Goal: Complete application form

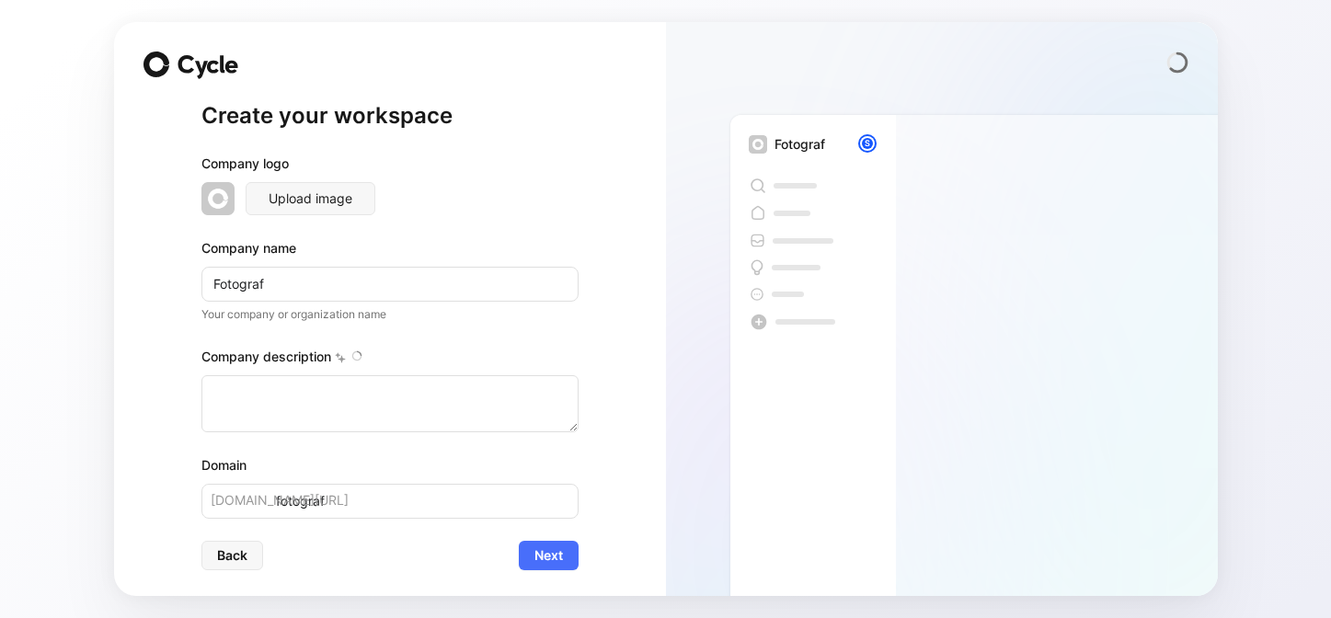
type textarea "Ihr Fotograf für die besonderen Momente! Egal ob Babybauch-, Newborn-, Hochzeit…"
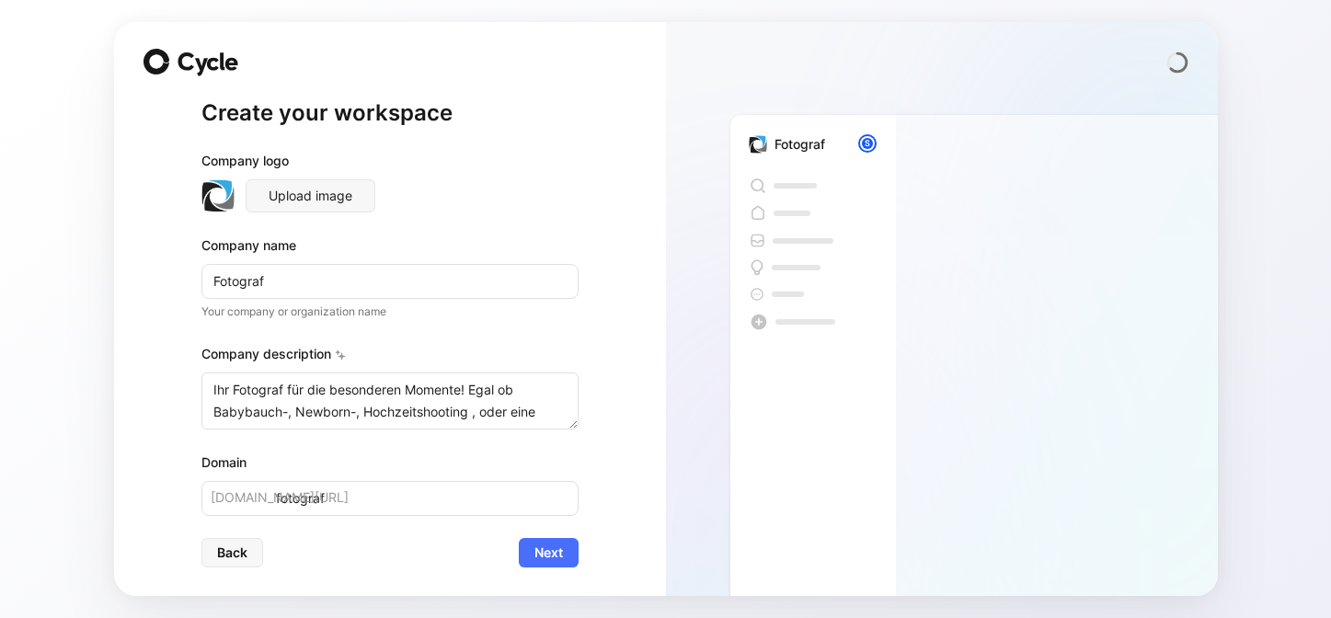
scroll to position [4, 0]
click at [554, 557] on span "Next" at bounding box center [548, 552] width 29 height 22
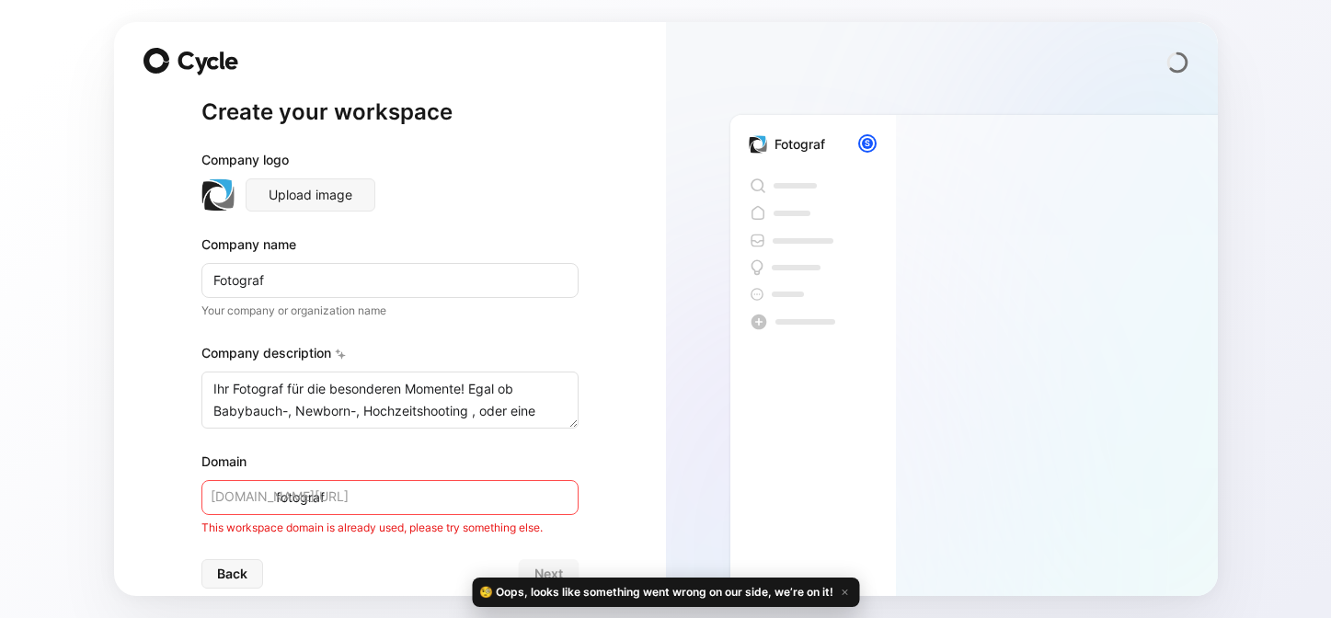
click at [299, 497] on input "fotograf" at bounding box center [389, 497] width 377 height 35
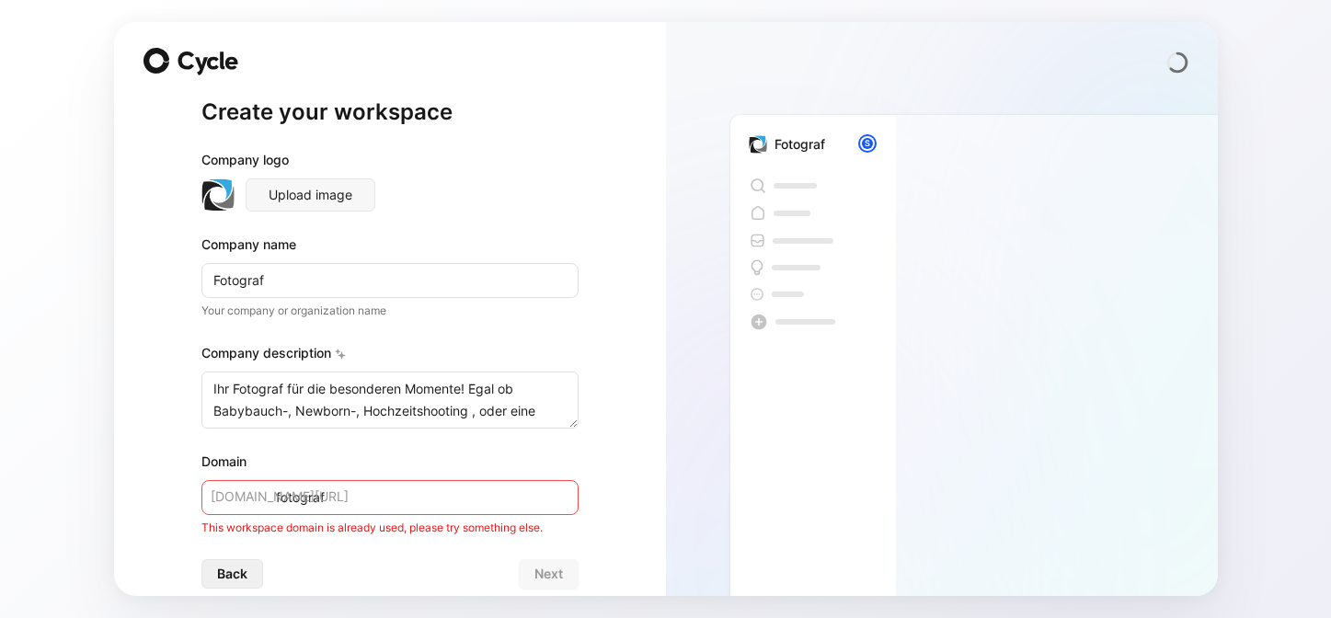
click at [222, 574] on span "Back" at bounding box center [232, 574] width 30 height 22
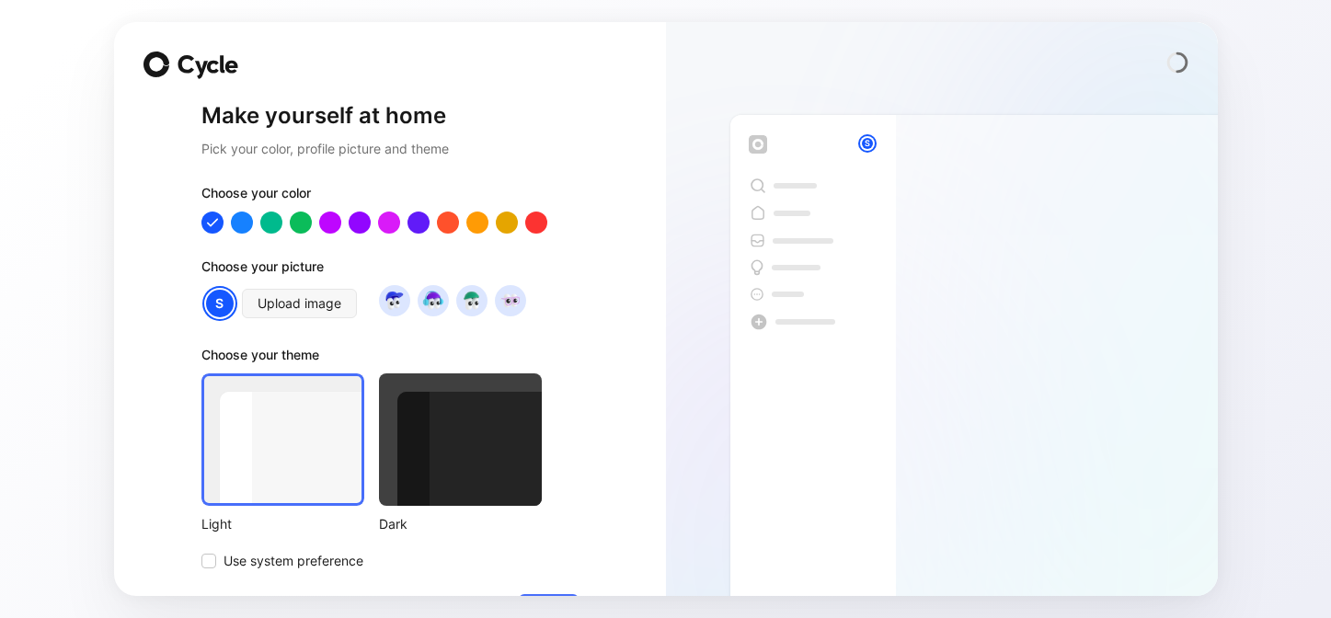
scroll to position [57, 0]
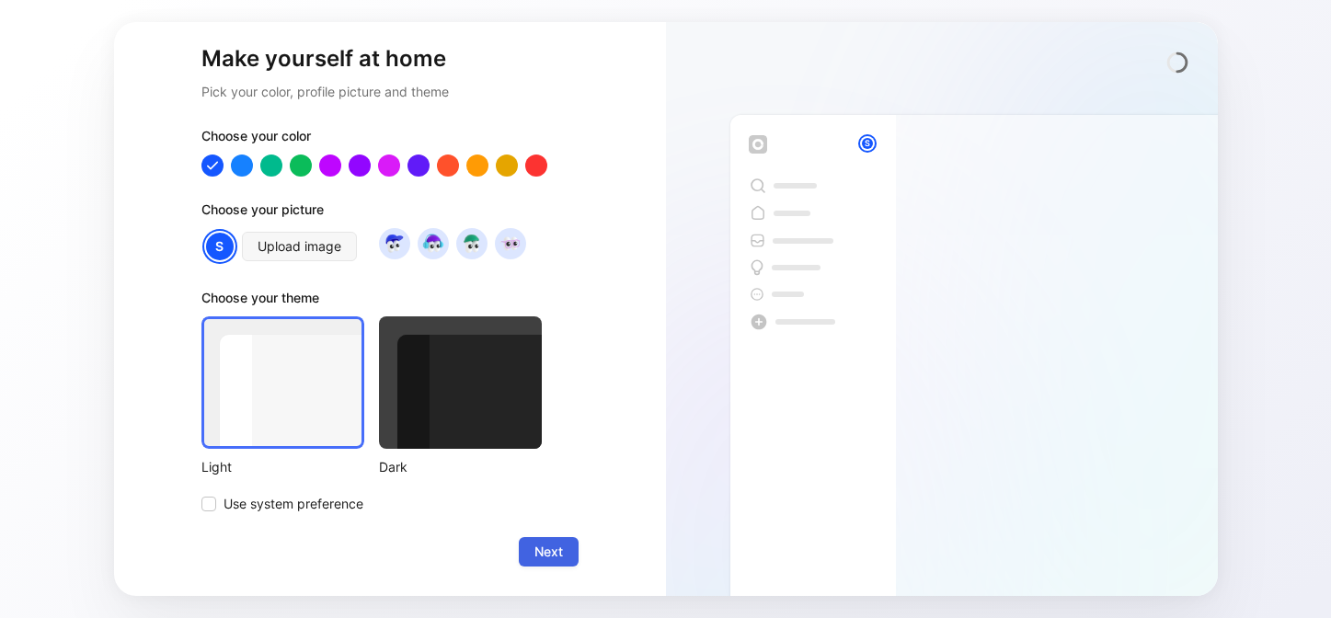
click at [547, 544] on span "Next" at bounding box center [548, 552] width 29 height 22
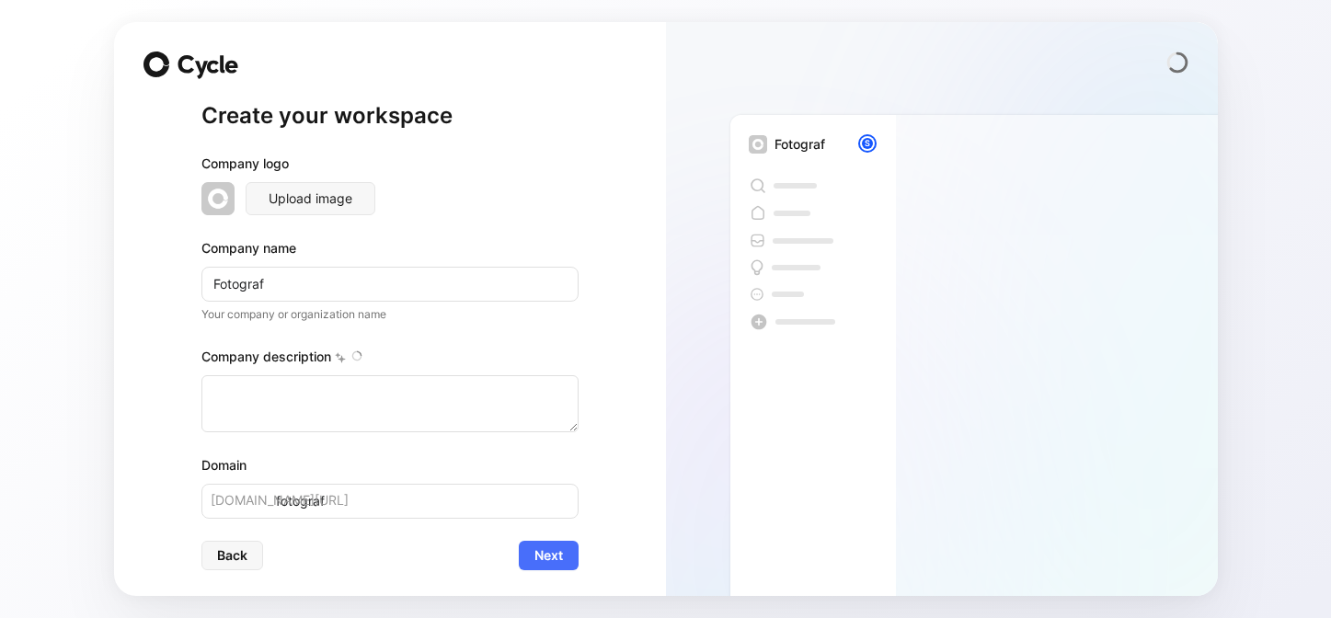
type textarea "Ihr Fotograf für die besonderen Momente! Egal ob Babybauch-, Newborn-, Hochzeit…"
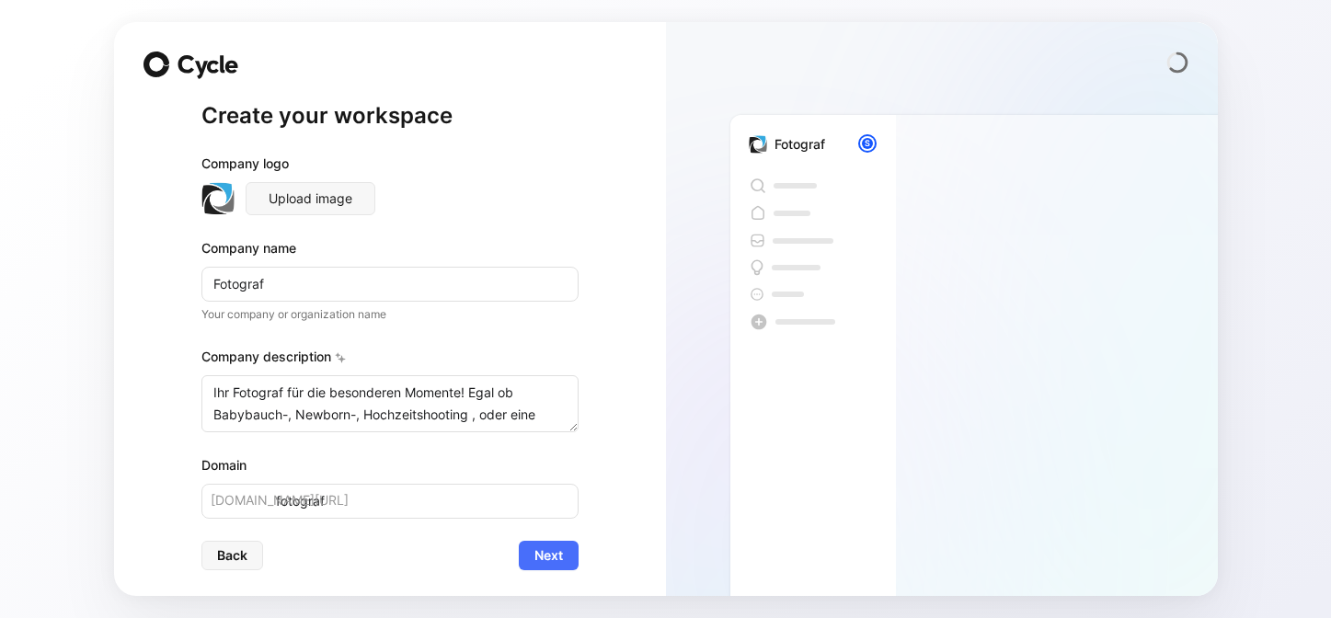
click at [263, 497] on span "[DOMAIN_NAME][URL]" at bounding box center [280, 500] width 138 height 22
click at [554, 551] on span "Next" at bounding box center [548, 555] width 29 height 22
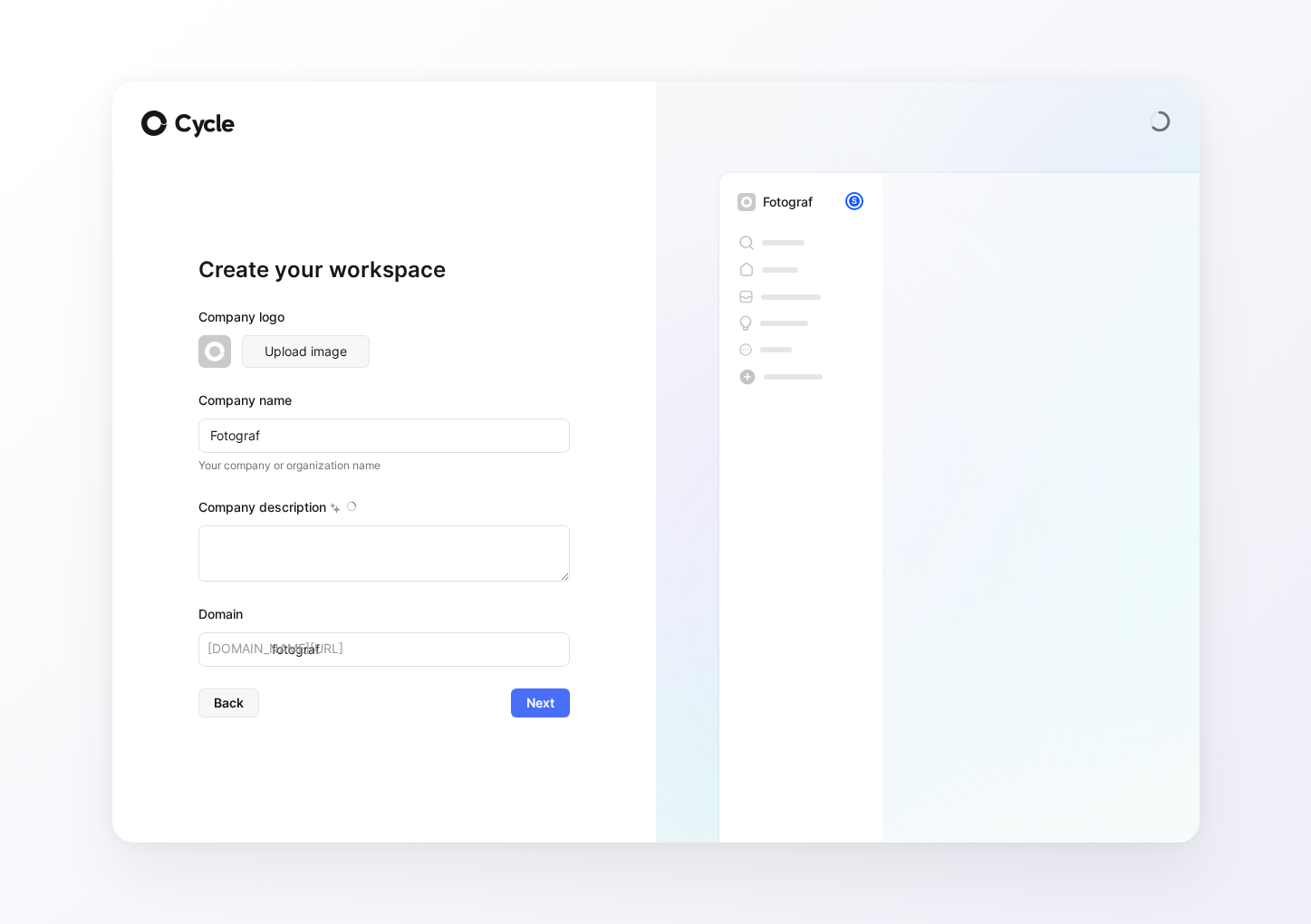
type textarea "Ihr Fotograf für die besonderen Momente! Egal ob Babybauch-, Newborn-, Hochzeit…"
click at [543, 708] on span "Next" at bounding box center [540, 703] width 29 height 22
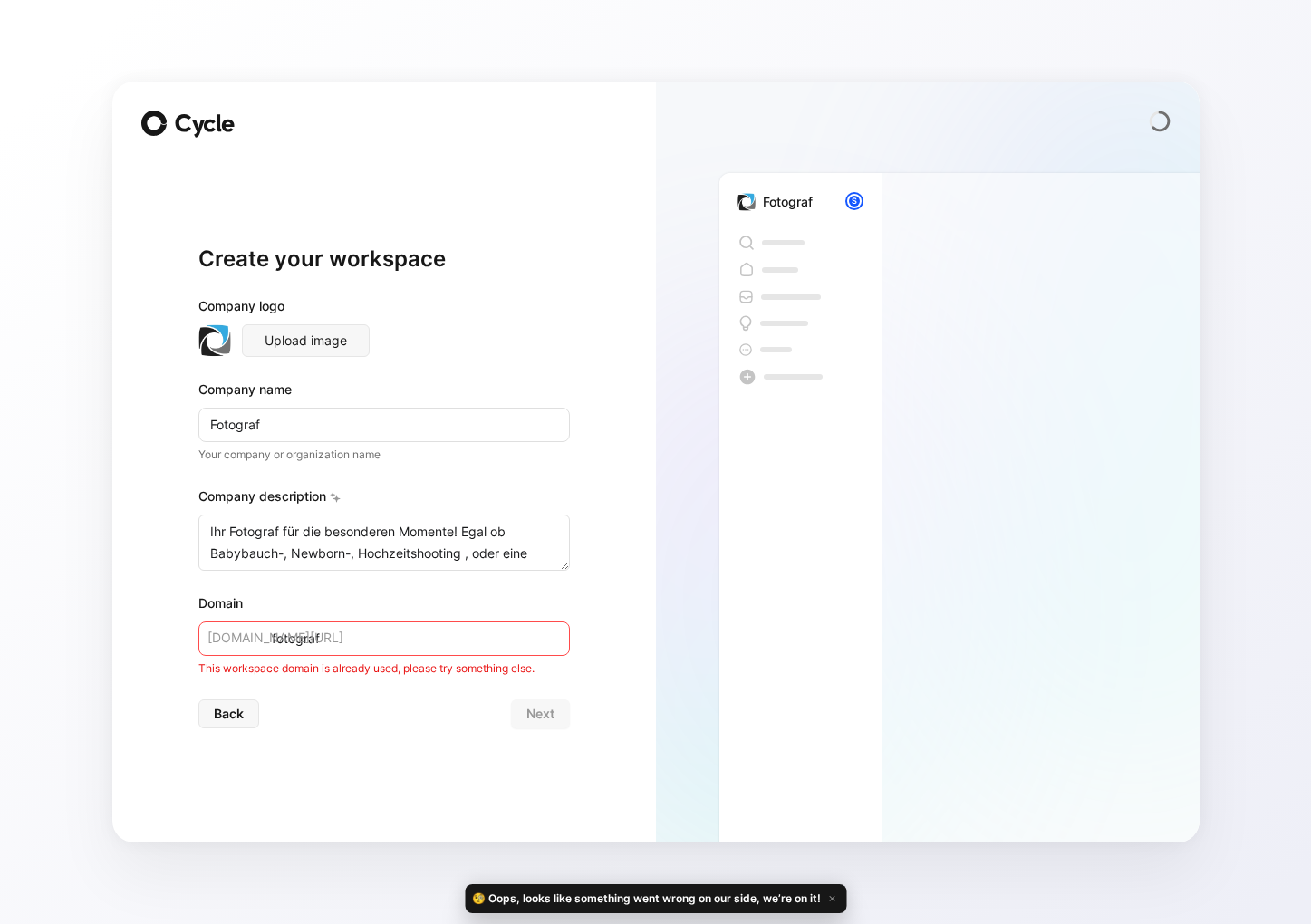
click at [256, 638] on span "[DOMAIN_NAME][URL]" at bounding box center [276, 637] width 136 height 22
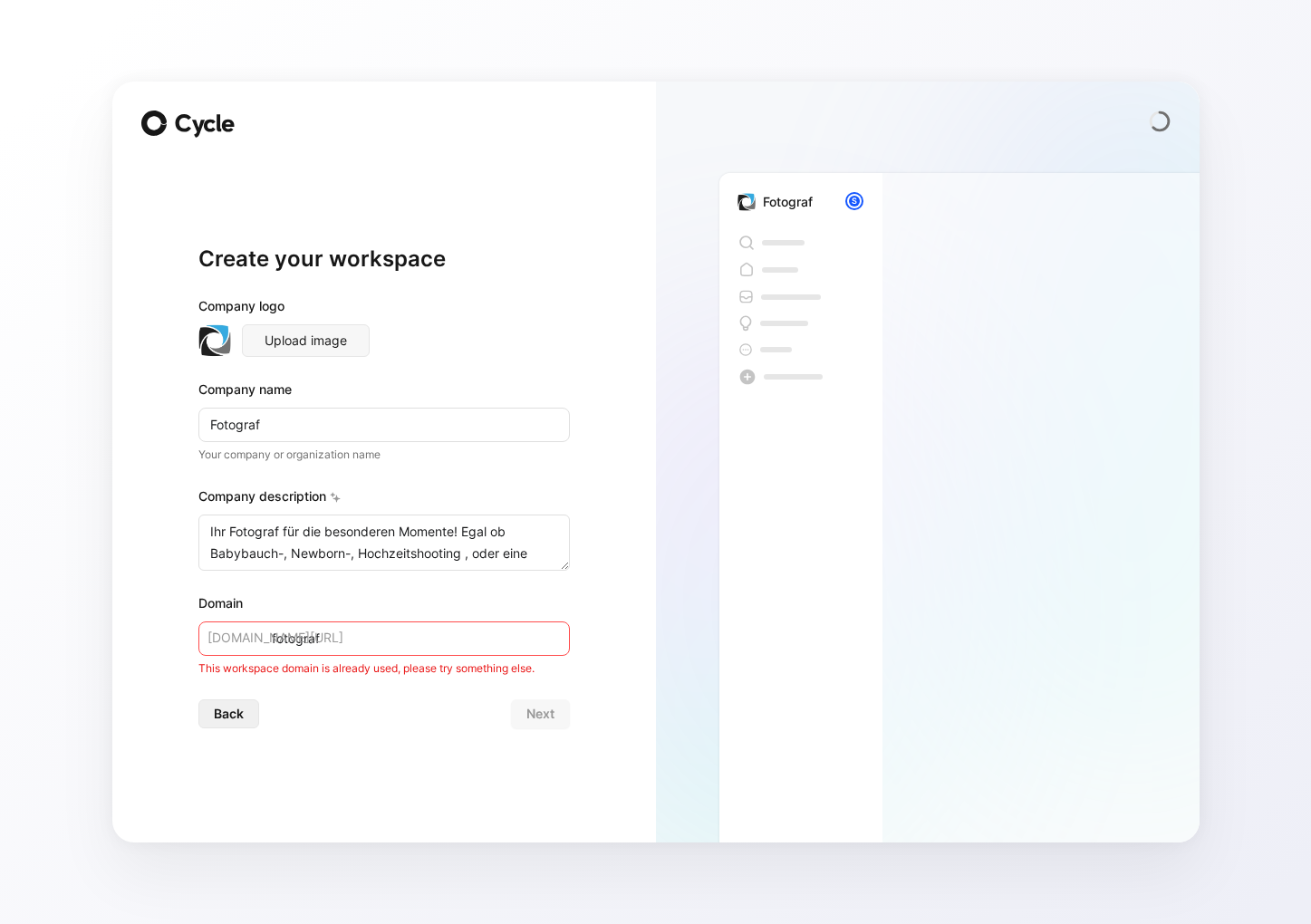
click at [238, 709] on span "Back" at bounding box center [229, 714] width 30 height 22
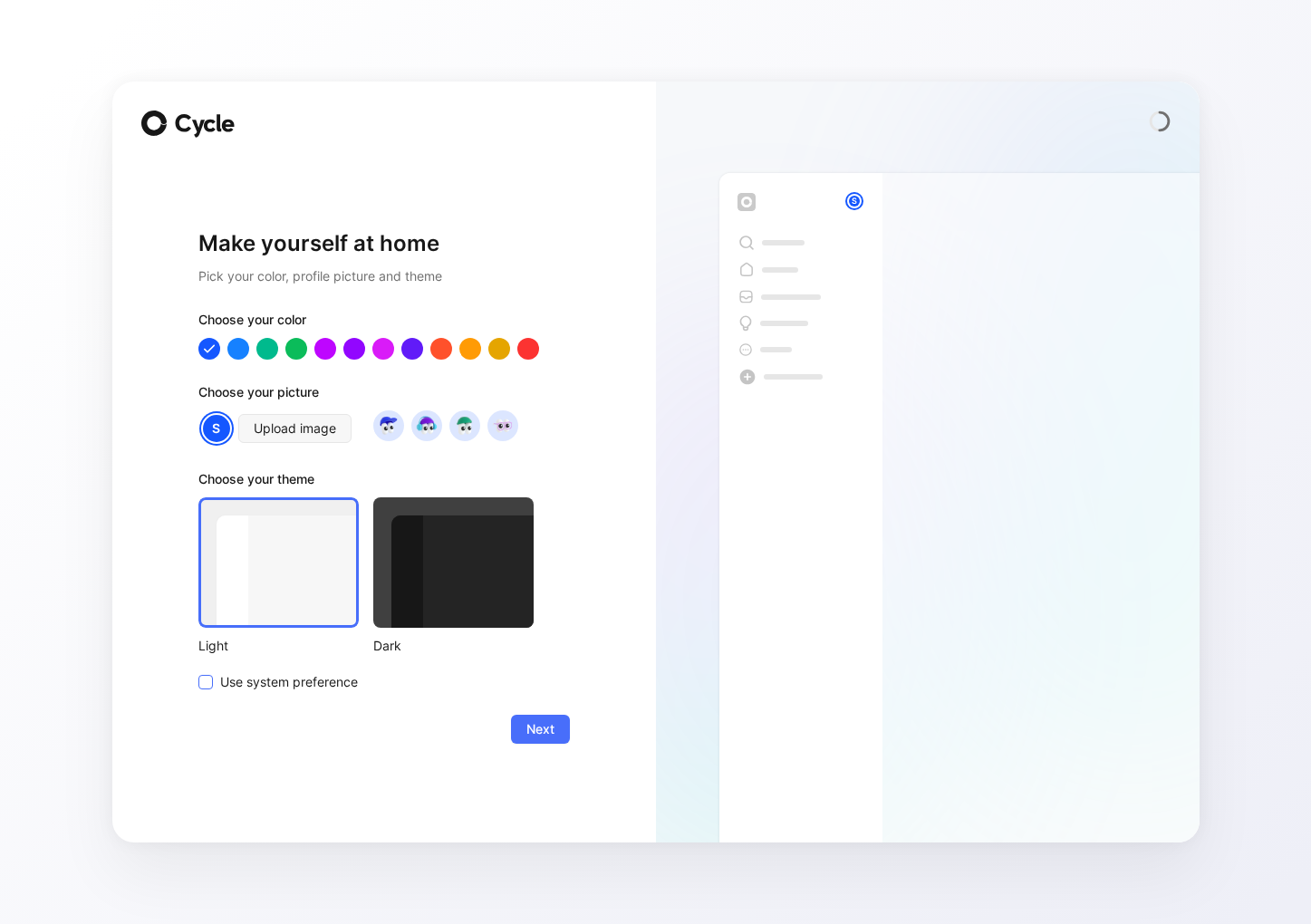
click at [208, 678] on icon at bounding box center [205, 682] width 11 height 11
click at [198, 671] on input "Use system preference" at bounding box center [198, 671] width 0 height 0
click at [542, 727] on span "Next" at bounding box center [540, 729] width 29 height 22
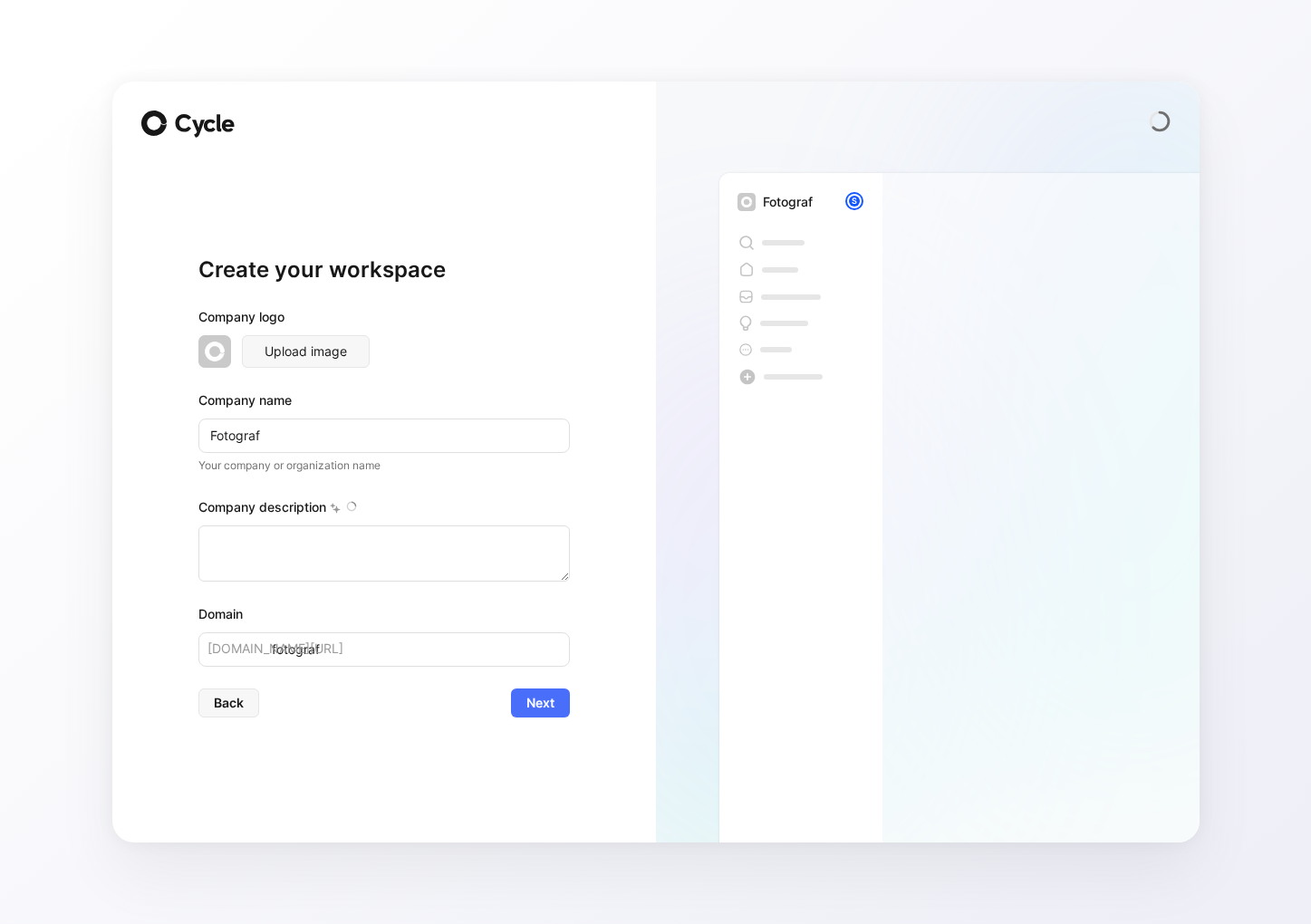
type textarea "Ihr Fotograf für die besonderen Momente! Egal ob Babybauch-, Newborn-, Hochzeit…"
click at [537, 705] on span "Next" at bounding box center [540, 703] width 29 height 22
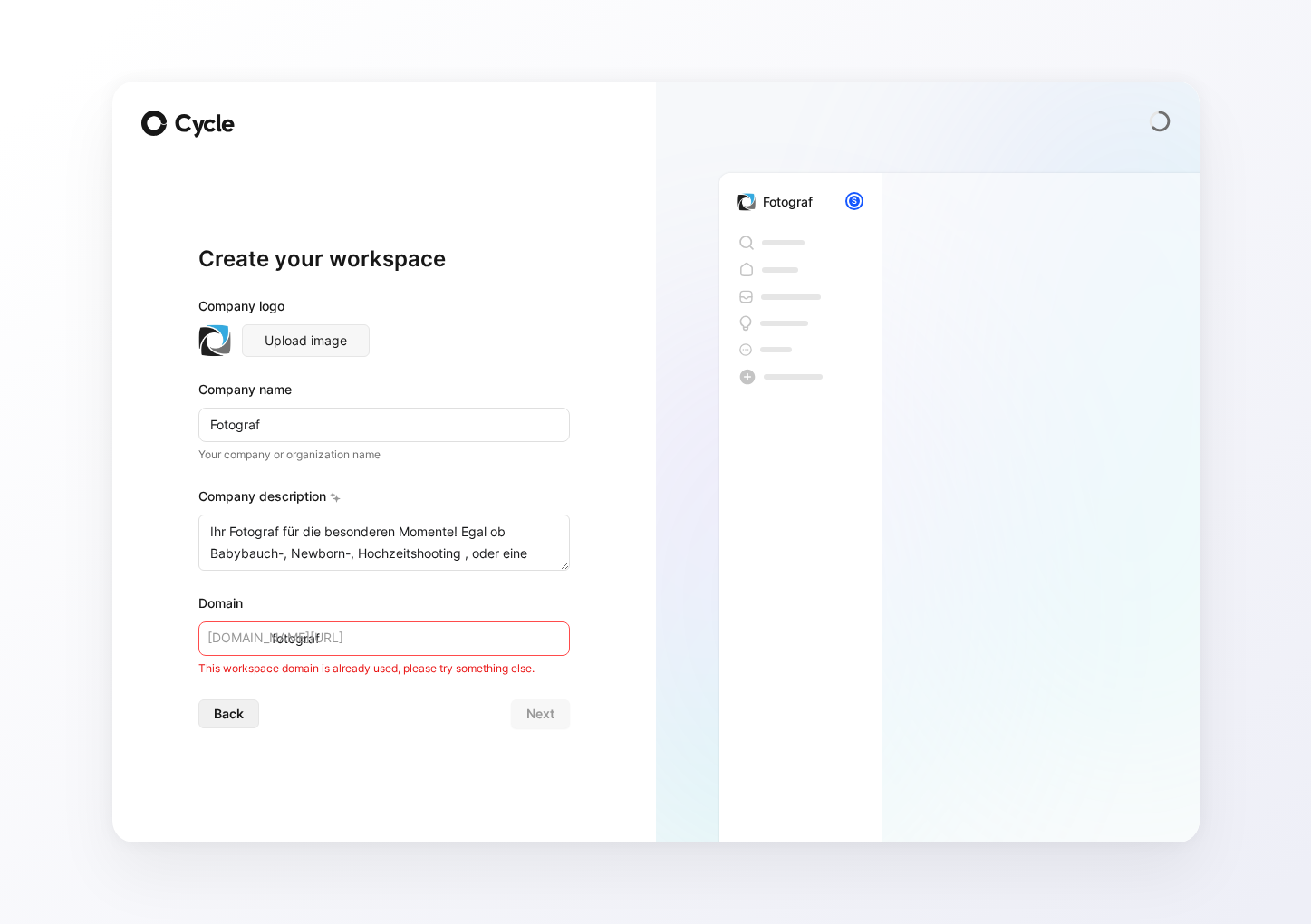
click at [229, 718] on span "Back" at bounding box center [229, 714] width 30 height 22
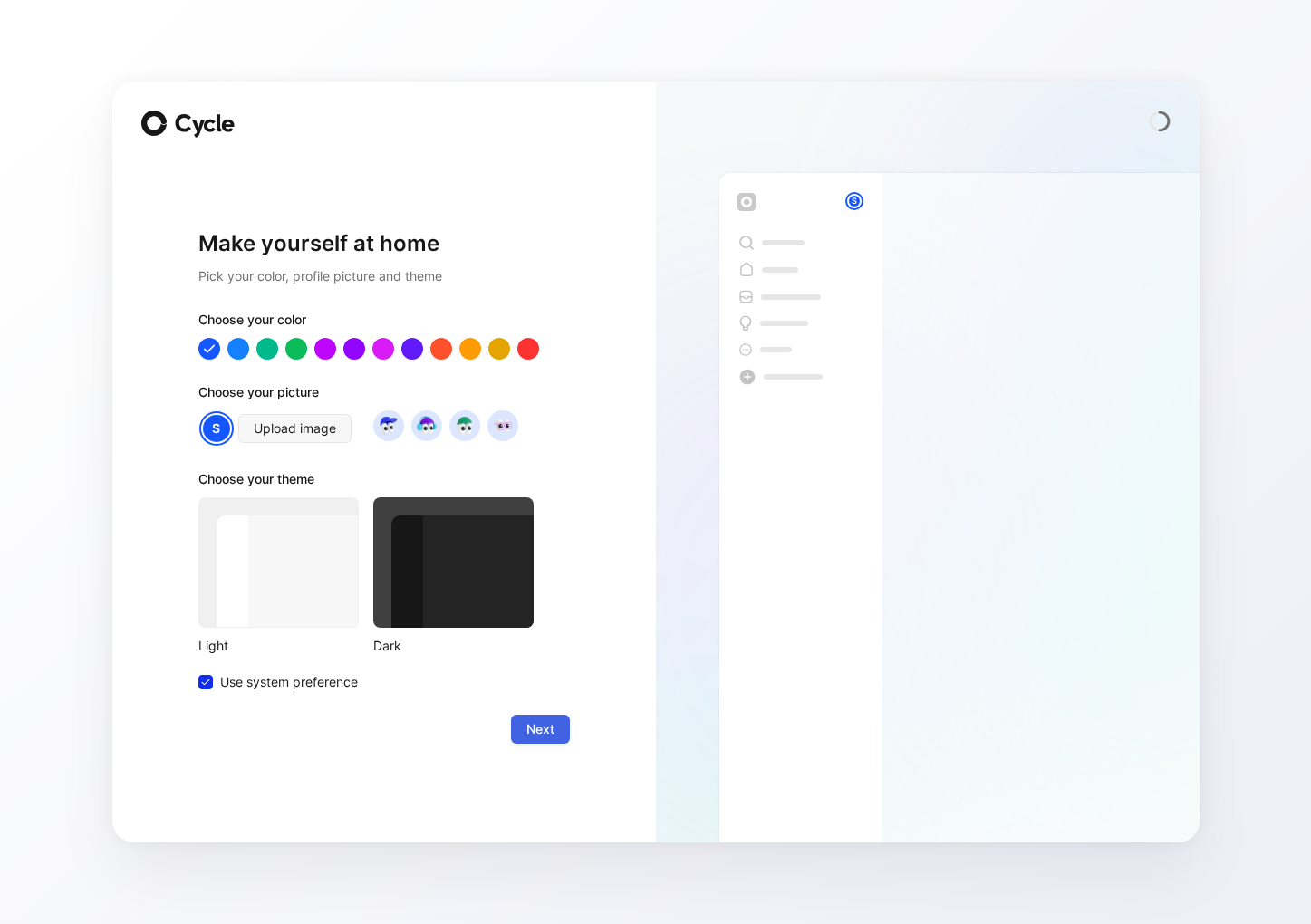
click at [520, 737] on button "Next" at bounding box center [541, 729] width 59 height 29
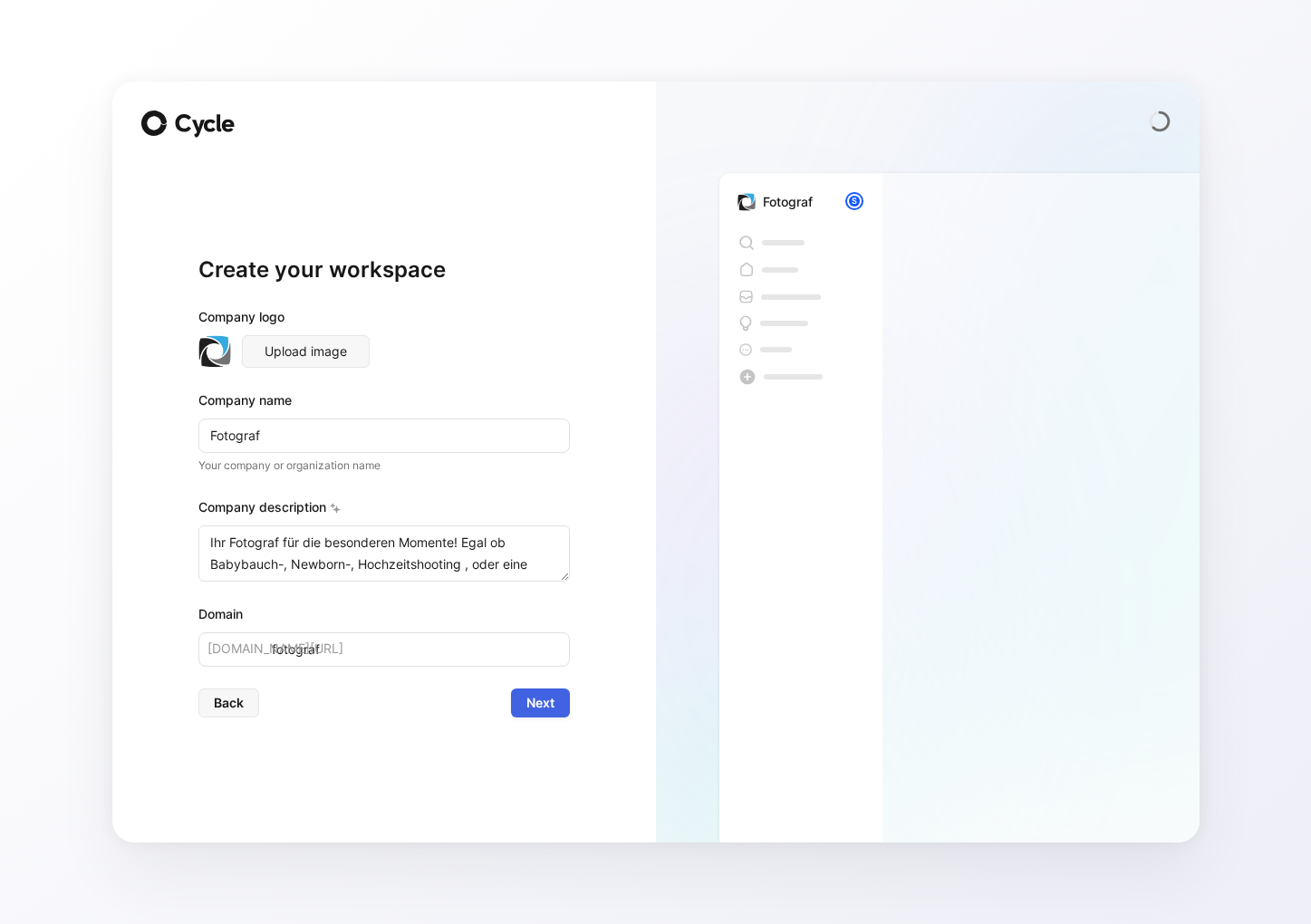
click at [530, 708] on span "Next" at bounding box center [540, 703] width 29 height 22
